Goal: Information Seeking & Learning: Check status

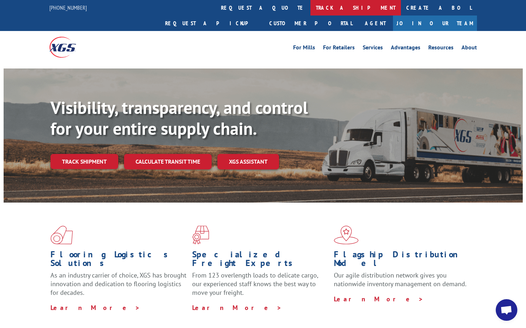
click at [310, 5] on link "track a shipment" at bounding box center [355, 8] width 90 height 16
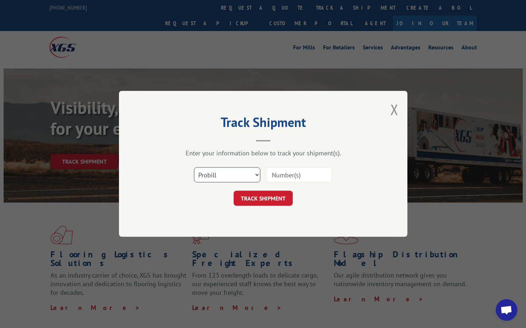
click at [252, 174] on select "Select category... Probill BOL PO" at bounding box center [227, 175] width 66 height 15
select select "bol"
click at [194, 168] on select "Select category... Probill BOL PO" at bounding box center [227, 175] width 66 height 15
click at [295, 175] on input at bounding box center [299, 175] width 66 height 15
type input "885525"
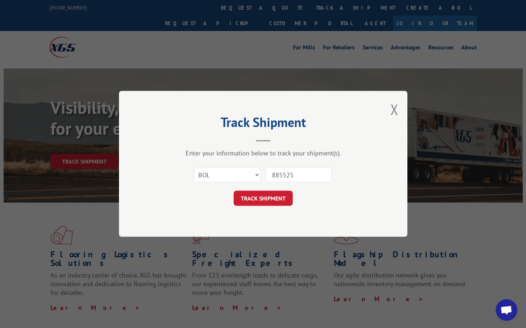
drag, startPoint x: 264, startPoint y: 200, endPoint x: 252, endPoint y: 195, distance: 12.7
click at [263, 200] on button "TRACK SHIPMENT" at bounding box center [263, 198] width 59 height 15
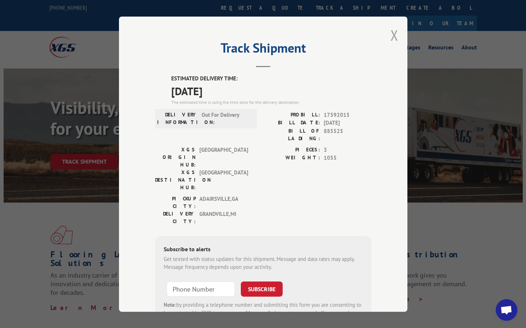
click at [392, 34] on button "Close modal" at bounding box center [394, 35] width 8 height 19
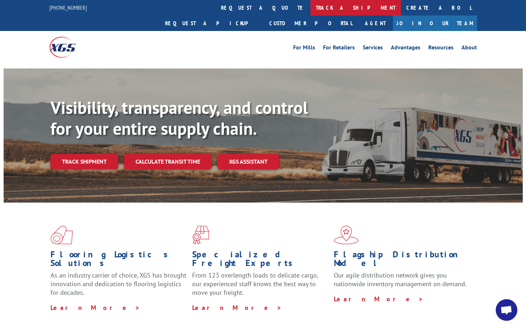
click at [310, 8] on link "track a shipment" at bounding box center [355, 8] width 90 height 16
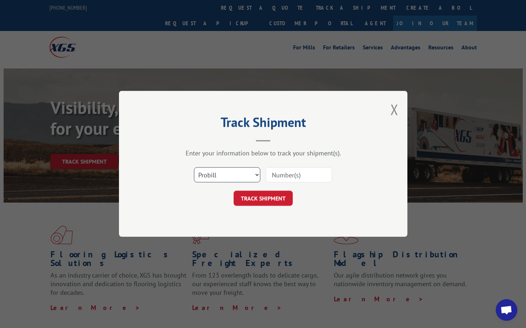
drag, startPoint x: 249, startPoint y: 174, endPoint x: 246, endPoint y: 181, distance: 8.2
click at [249, 176] on select "Select category... Probill BOL PO" at bounding box center [227, 175] width 66 height 15
select select "bol"
click at [194, 168] on select "Select category... Probill BOL PO" at bounding box center [227, 175] width 66 height 15
drag, startPoint x: 297, startPoint y: 174, endPoint x: 311, endPoint y: 168, distance: 15.1
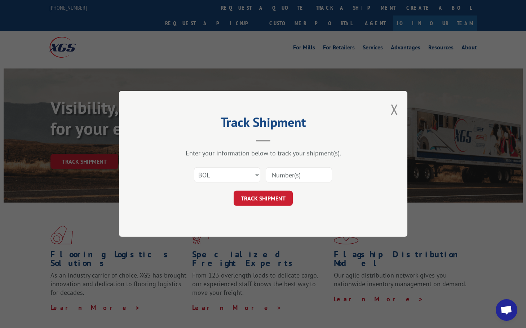
click at [308, 169] on input at bounding box center [299, 175] width 66 height 15
type input "885511"
click button "TRACK SHIPMENT" at bounding box center [263, 198] width 59 height 15
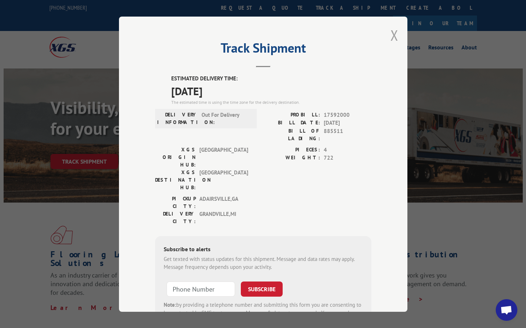
click at [393, 31] on button "Close modal" at bounding box center [394, 35] width 8 height 19
